Goal: Task Accomplishment & Management: Use online tool/utility

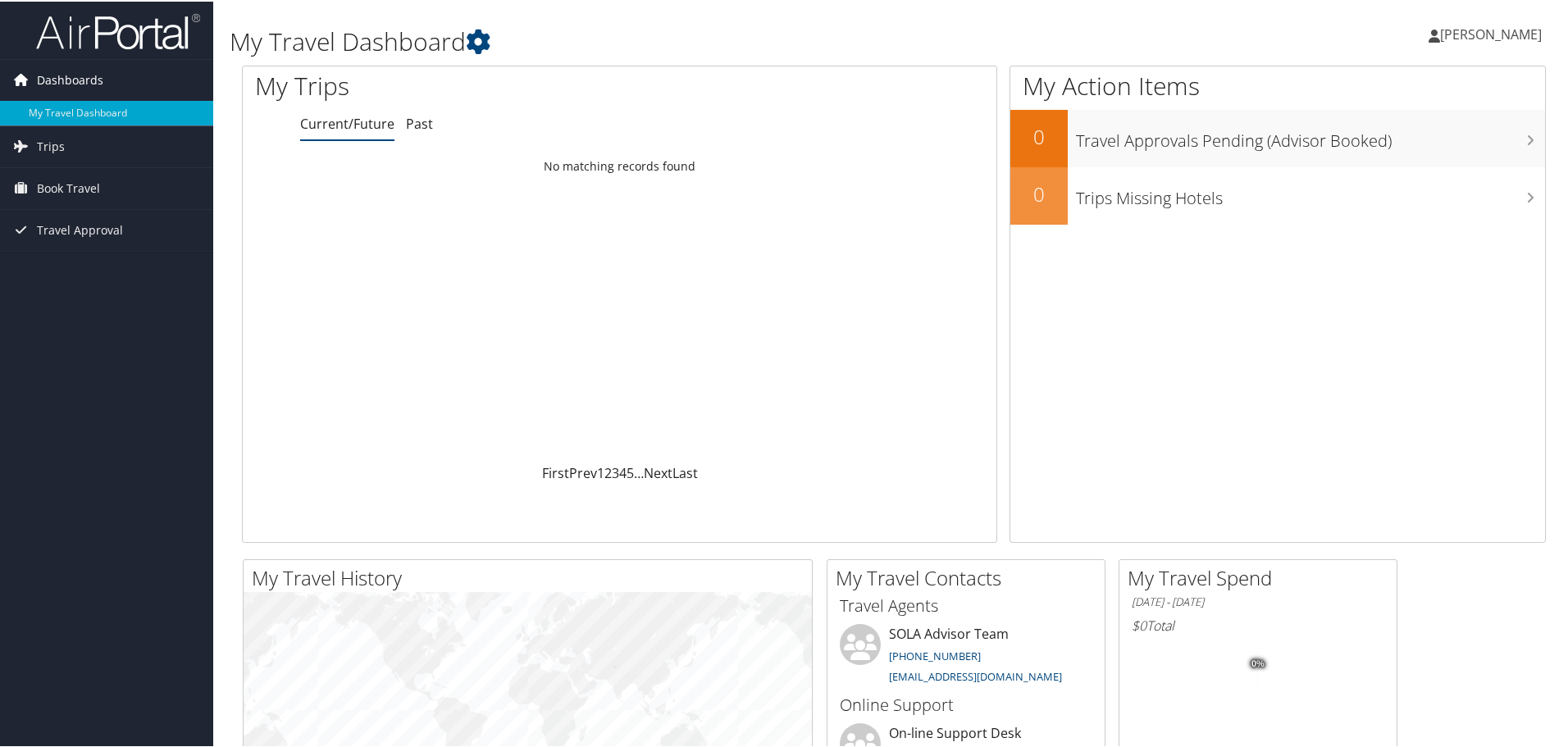
click at [65, 75] on span "Dashboards" at bounding box center [70, 79] width 66 height 41
click at [1475, 32] on span "[PERSON_NAME]" at bounding box center [1490, 33] width 102 height 18
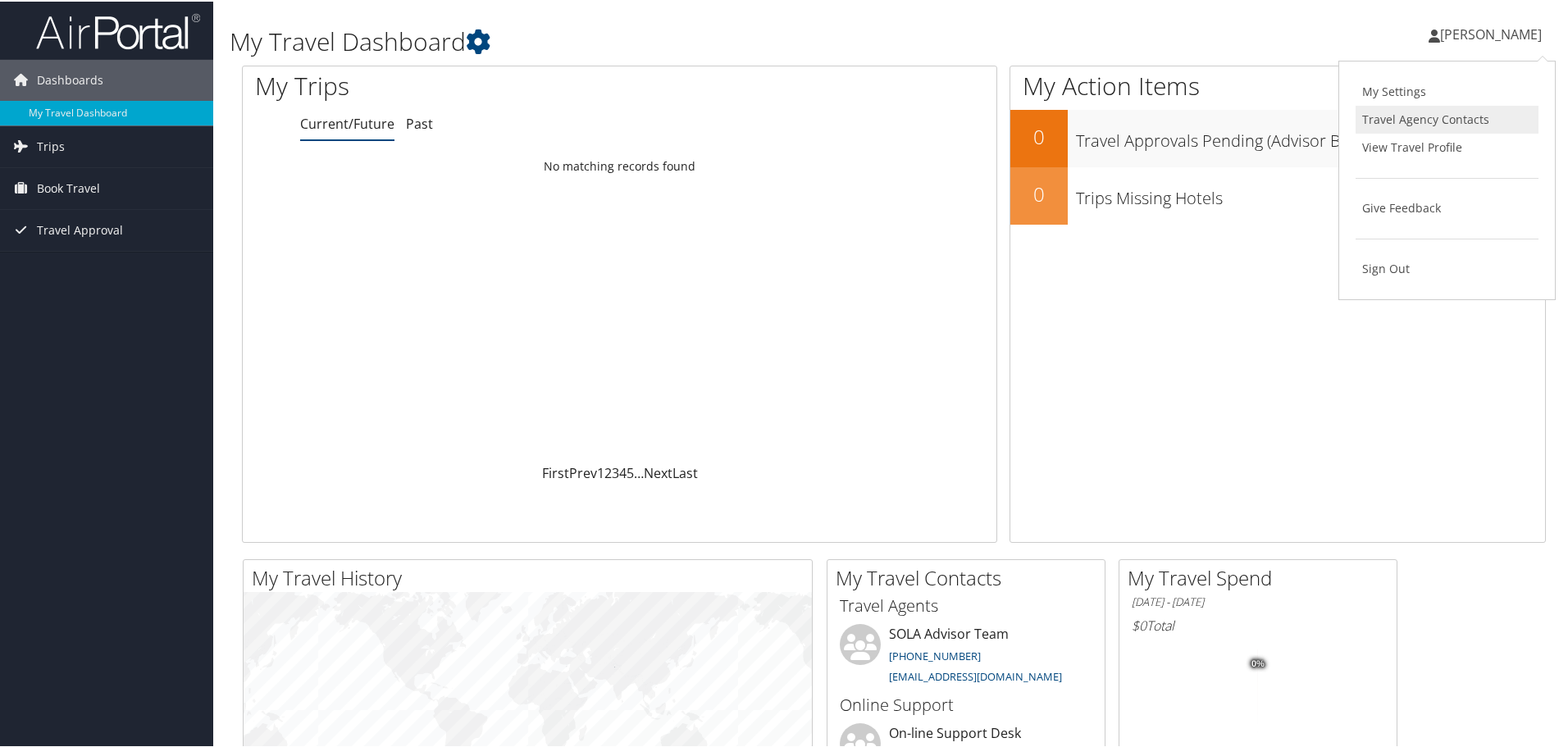
click at [1417, 122] on link "Travel Agency Contacts" at bounding box center [1447, 118] width 183 height 28
click at [70, 232] on span "Travel Approval" at bounding box center [79, 228] width 86 height 41
click at [483, 40] on icon at bounding box center [479, 40] width 25 height 25
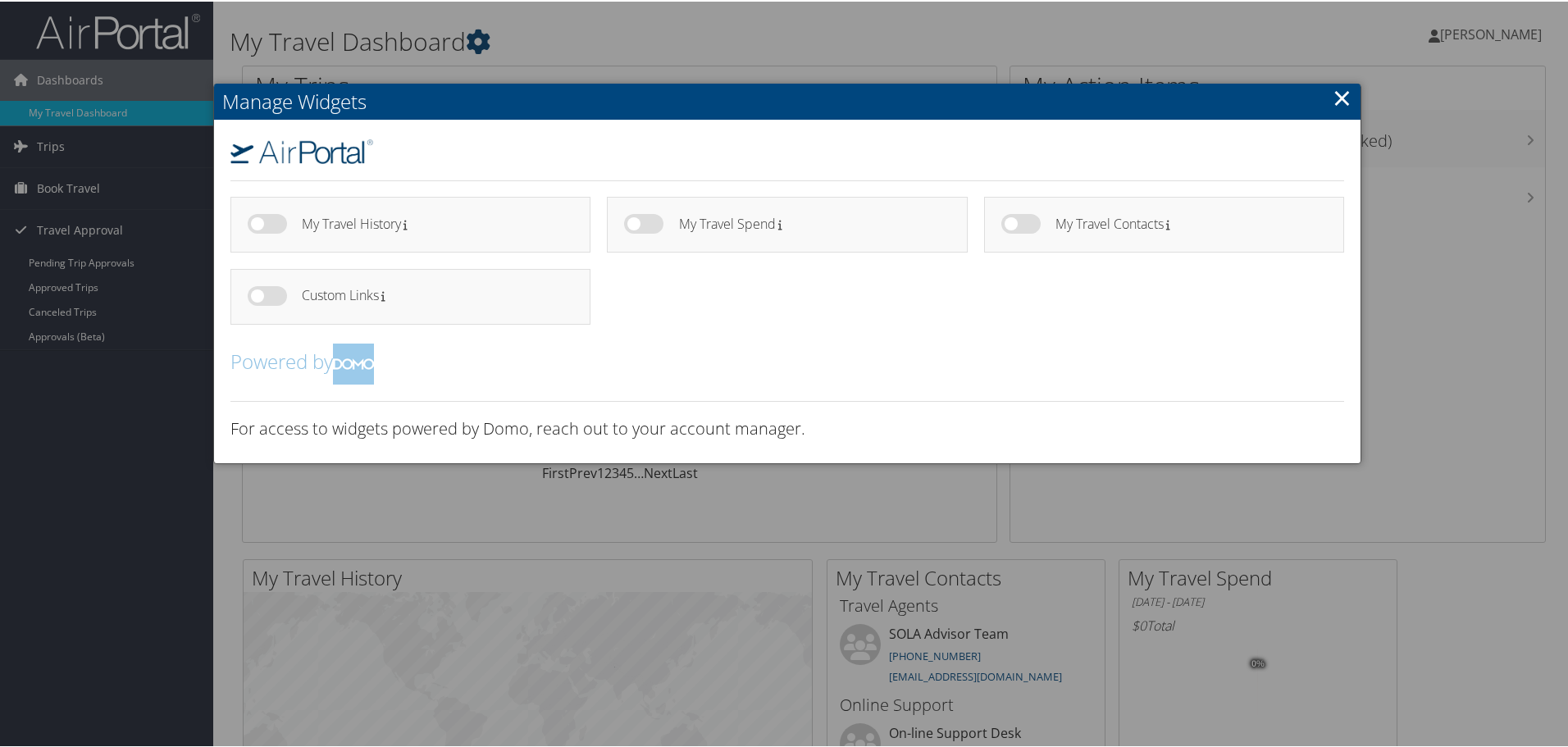
click at [483, 40] on div at bounding box center [787, 373] width 1574 height 747
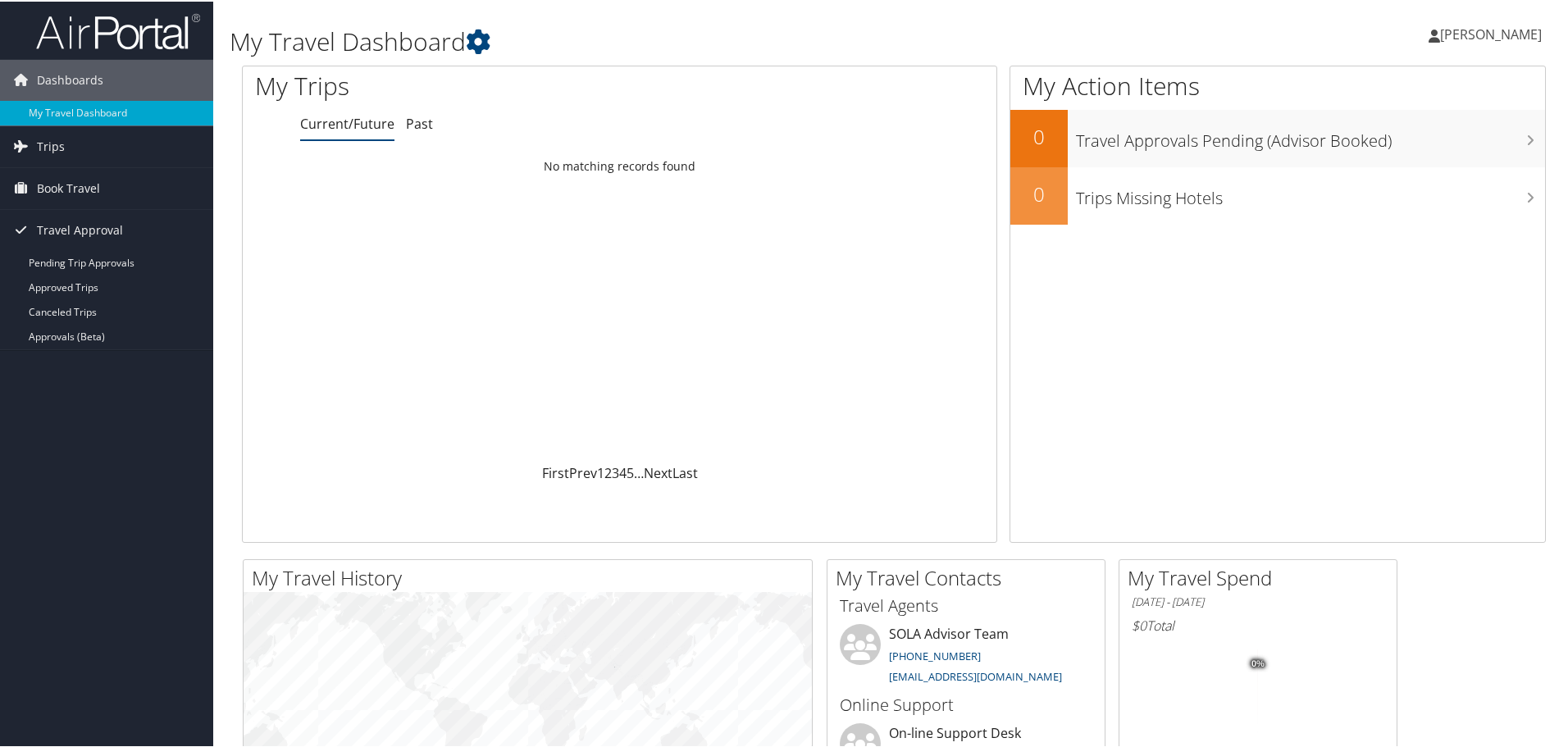
click at [1431, 36] on icon at bounding box center [1434, 34] width 12 height 13
click at [1394, 90] on link "My Settings" at bounding box center [1447, 89] width 183 height 28
click at [77, 189] on span "Book Travel" at bounding box center [68, 187] width 63 height 41
click at [54, 143] on span "Trips" at bounding box center [50, 145] width 28 height 41
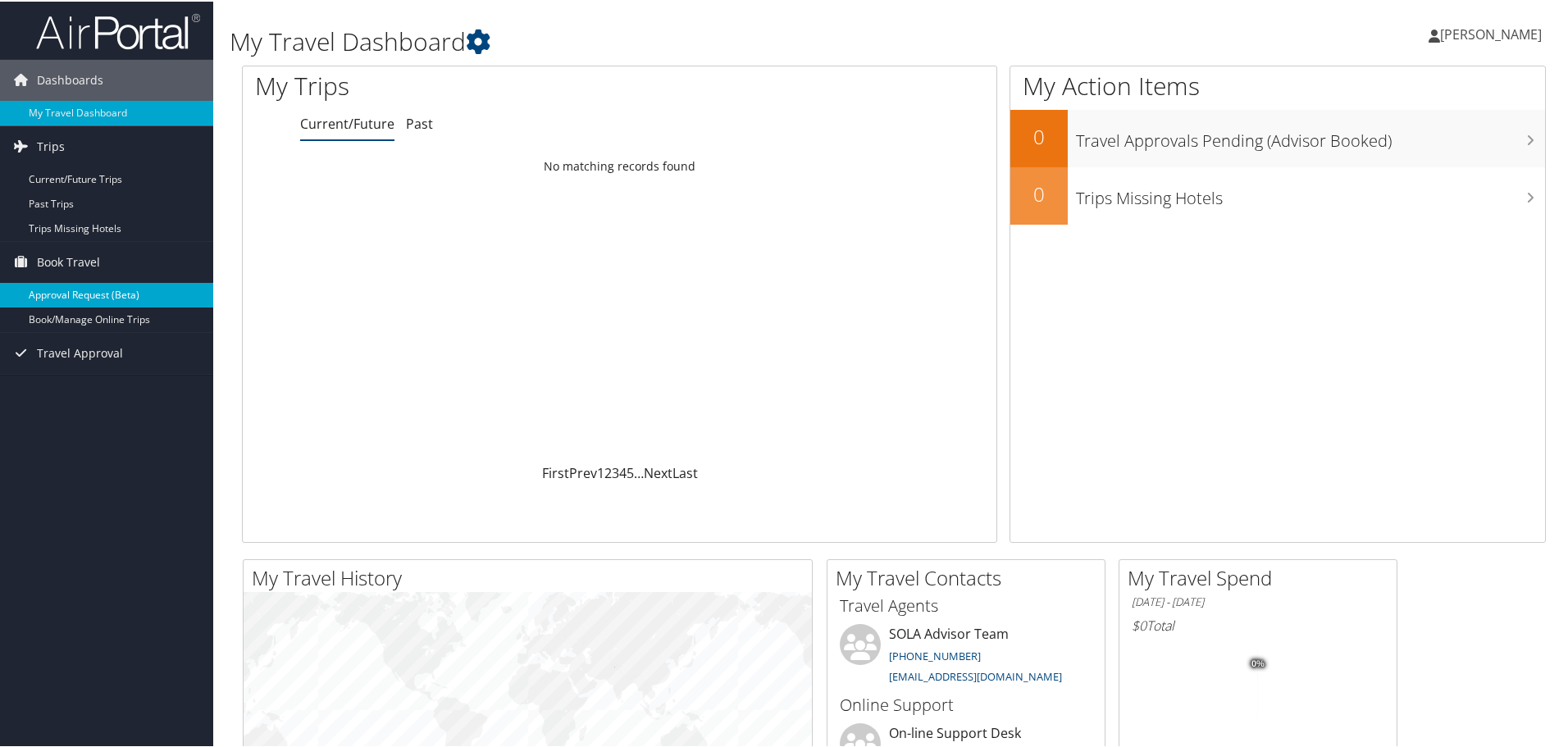
click at [63, 291] on link "Approval Request (Beta)" at bounding box center [106, 294] width 213 height 25
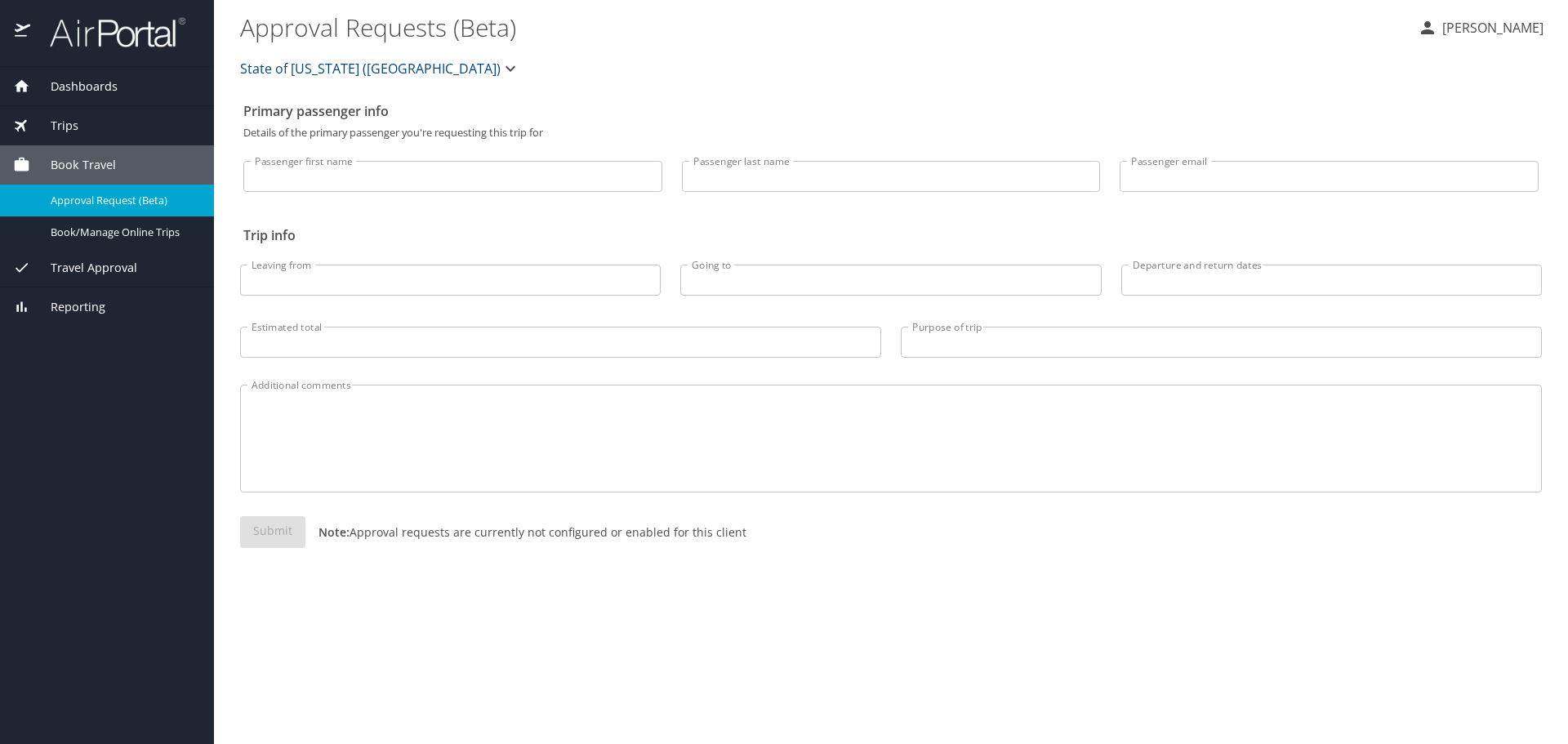
click at [60, 87] on span "Dashboards" at bounding box center [74, 86] width 87 height 18
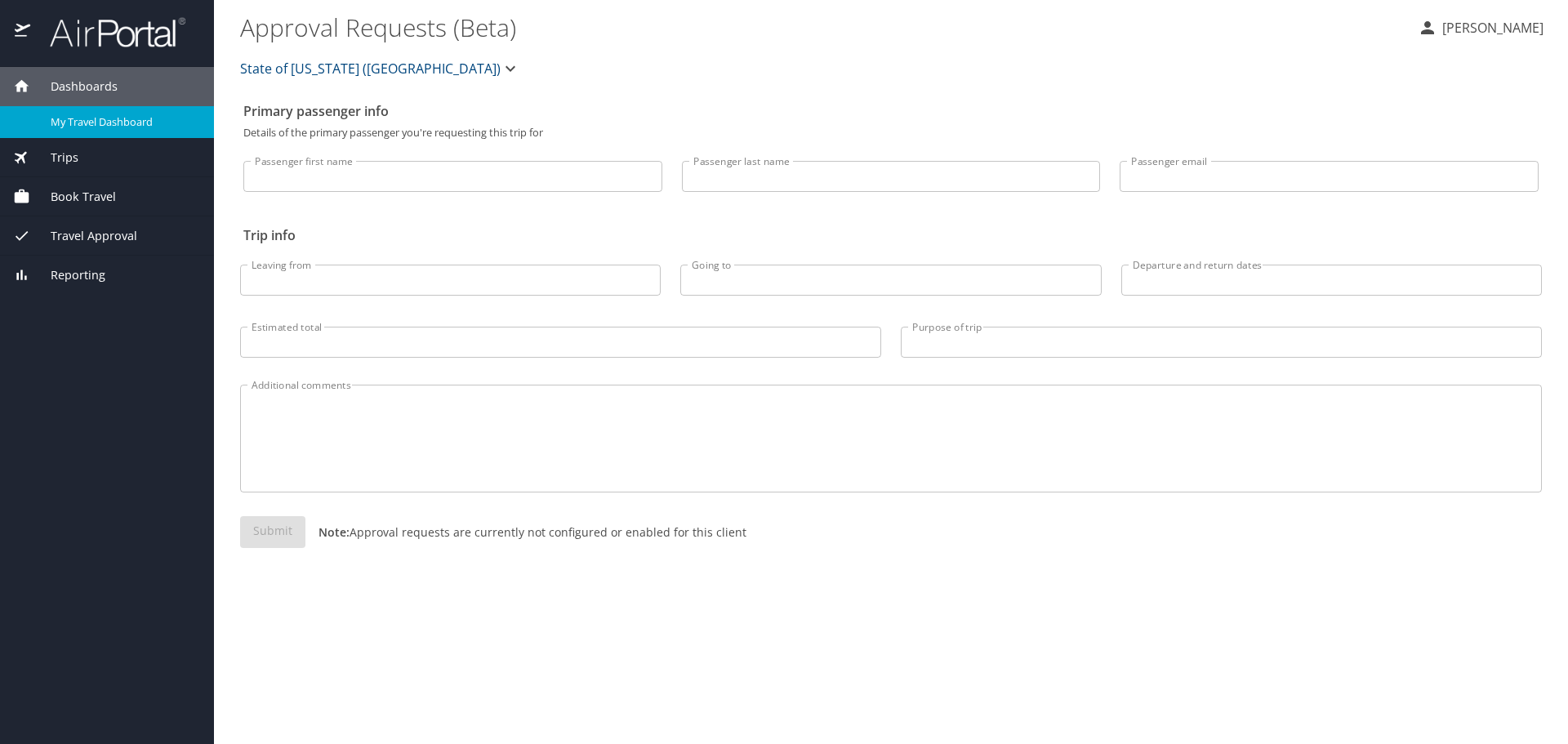
click at [101, 124] on span "My Travel Dashboard" at bounding box center [123, 122] width 144 height 15
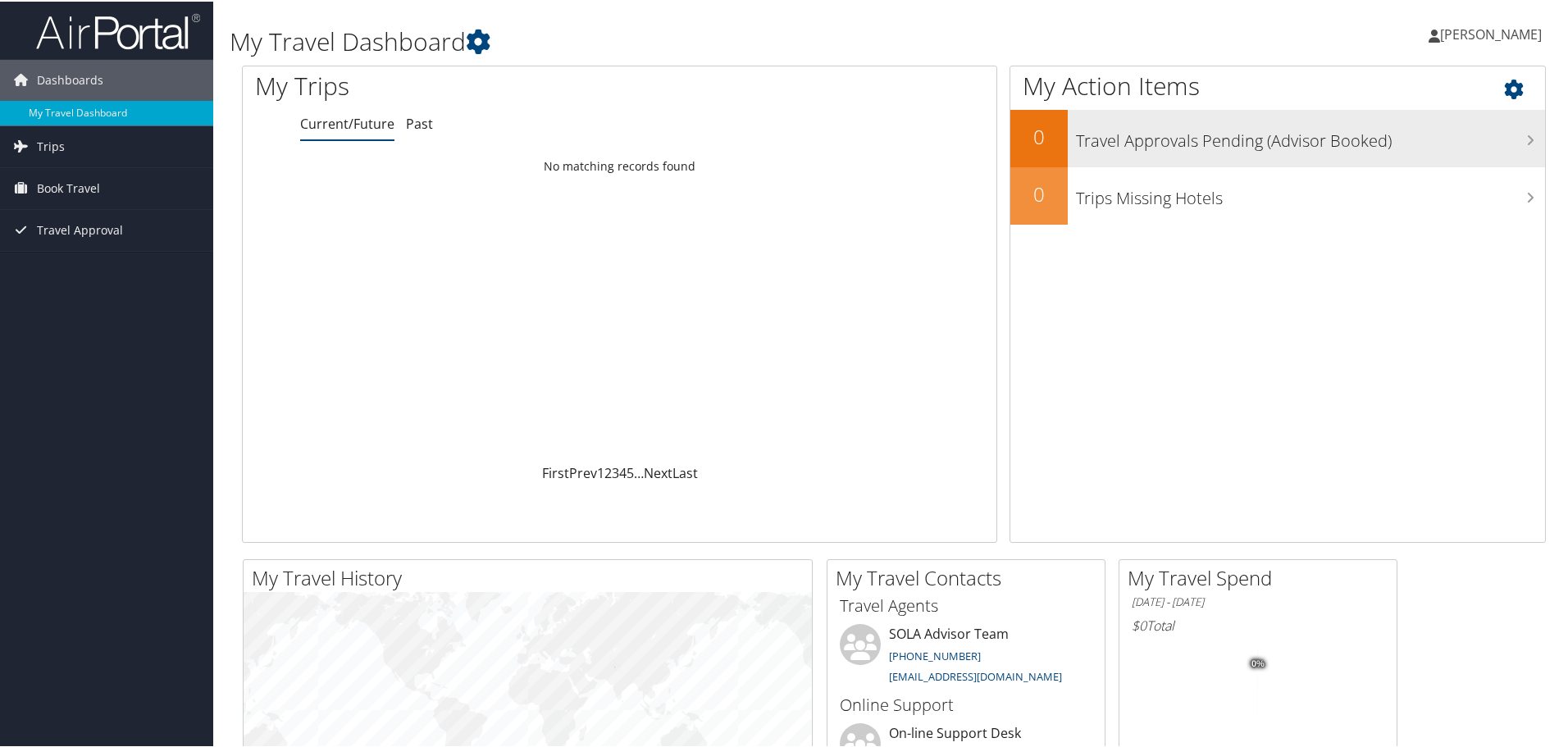
click at [1221, 135] on h3 "Travel Approvals Pending (Advisor Booked)" at bounding box center [1310, 135] width 469 height 31
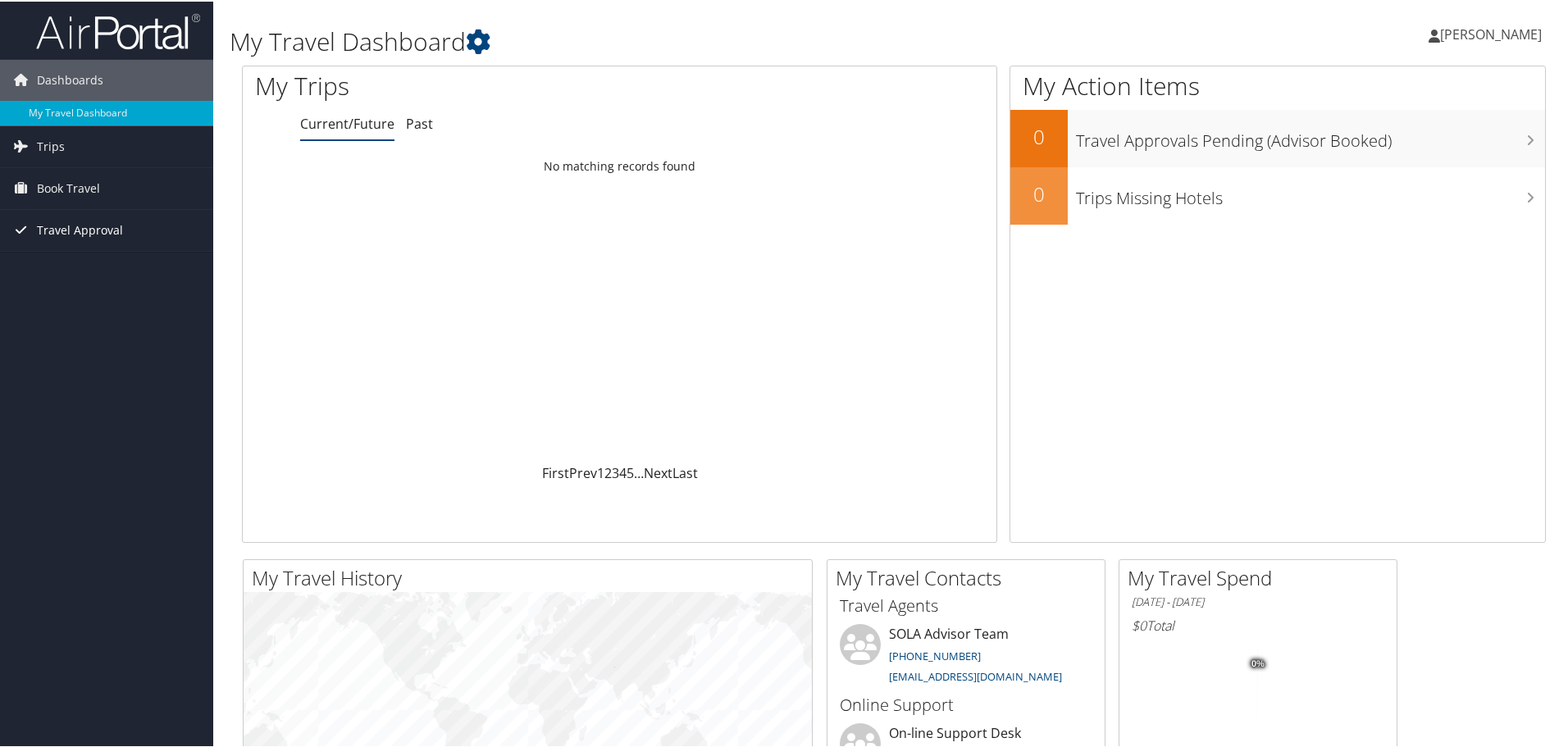
click at [101, 232] on span "Travel Approval" at bounding box center [79, 228] width 86 height 41
click at [71, 187] on span "Book Travel" at bounding box center [68, 187] width 63 height 41
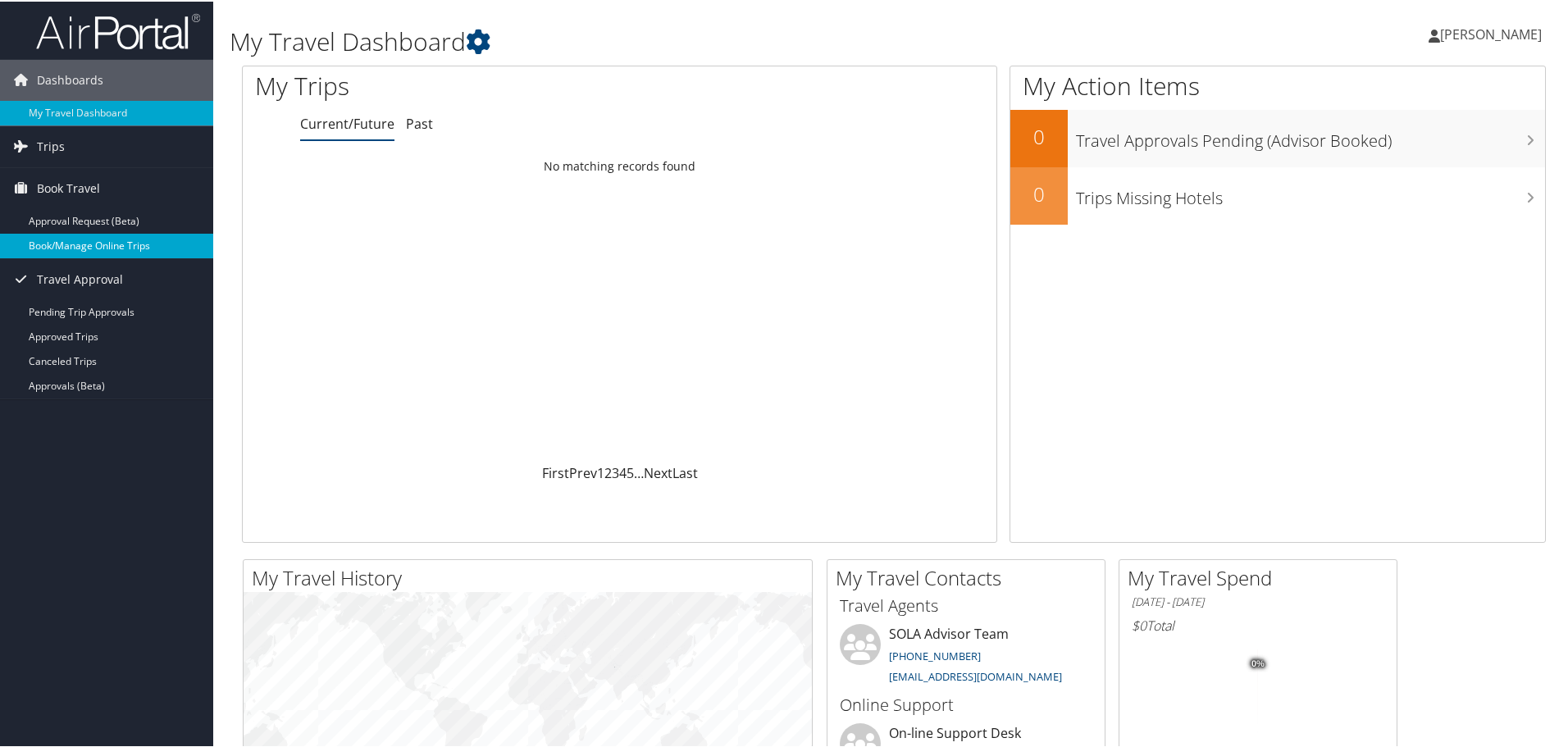
click at [103, 244] on link "Book/Manage Online Trips" at bounding box center [106, 245] width 213 height 25
